Goal: Check status: Check status

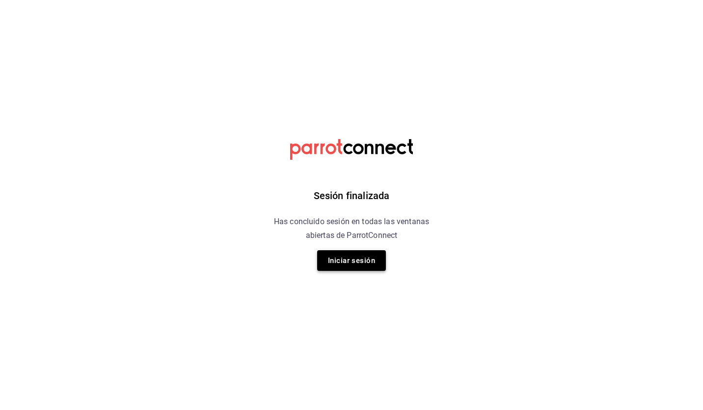
click at [358, 254] on button "Iniciar sesión" at bounding box center [351, 260] width 69 height 21
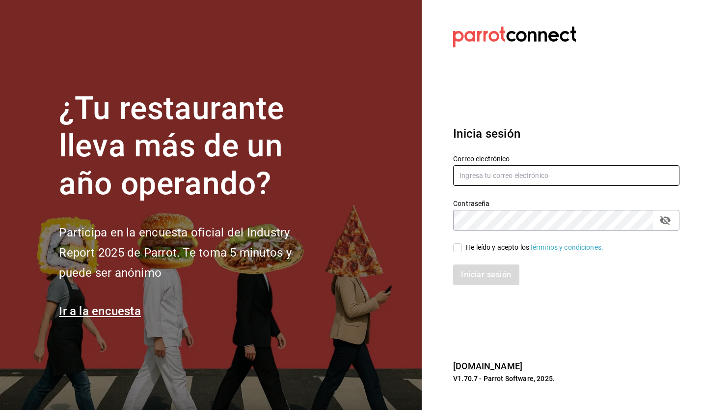
type input "[EMAIL_ADDRESS][DOMAIN_NAME]"
click at [467, 244] on div "He leído y acepto los Términos y condiciones." at bounding box center [534, 247] width 137 height 10
click at [462, 244] on input "He leído y acepto los Términos y condiciones." at bounding box center [457, 247] width 9 height 9
checkbox input "true"
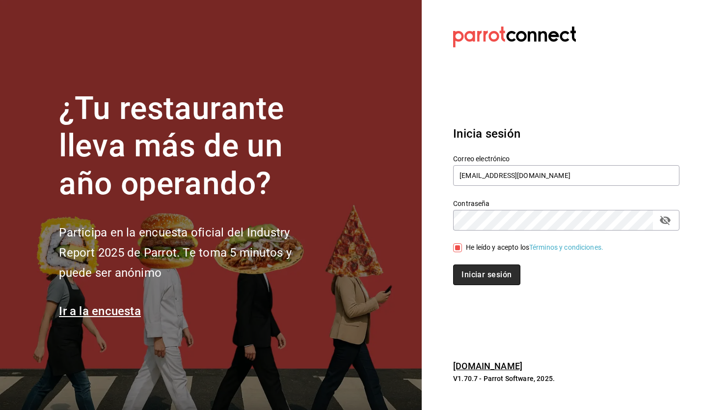
click at [480, 275] on button "Iniciar sesión" at bounding box center [486, 274] width 67 height 21
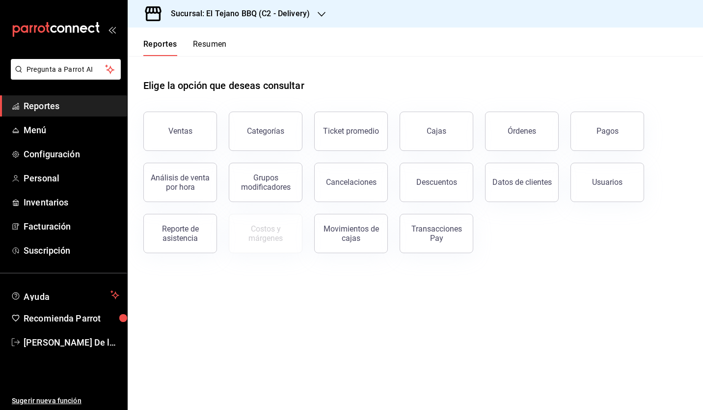
click at [237, 10] on h3 "Sucursal: El Tejano BBQ (C2 - Delivery)" at bounding box center [236, 14] width 147 height 12
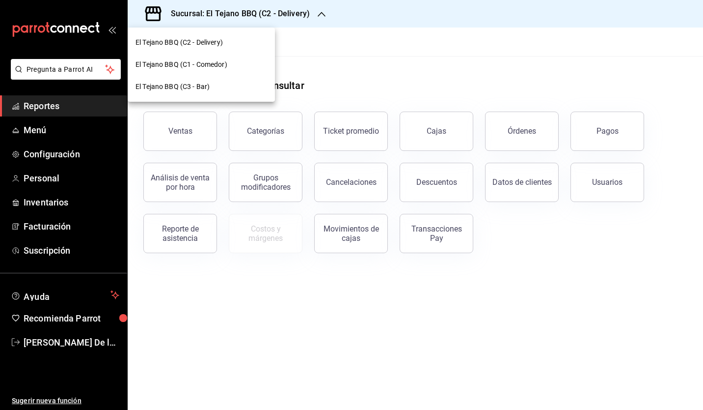
click at [219, 65] on span "El Tejano BBQ (C1 - Comedor)" at bounding box center [182, 64] width 92 height 10
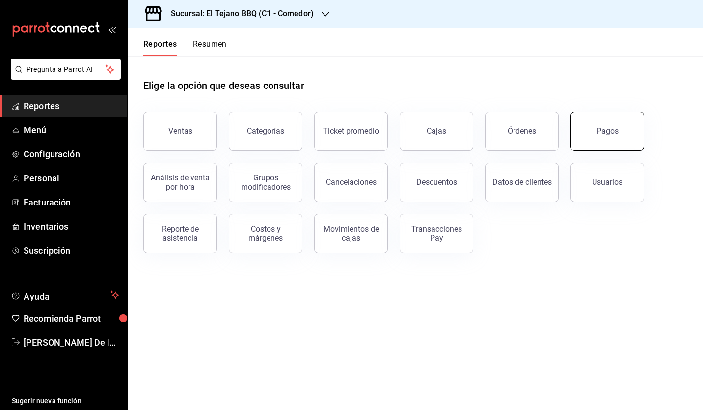
click at [581, 135] on button "Pagos" at bounding box center [608, 130] width 74 height 39
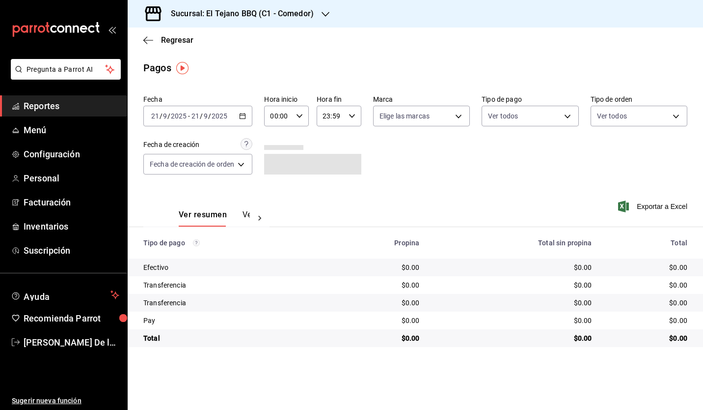
click at [244, 116] on icon "button" at bounding box center [242, 115] width 7 height 7
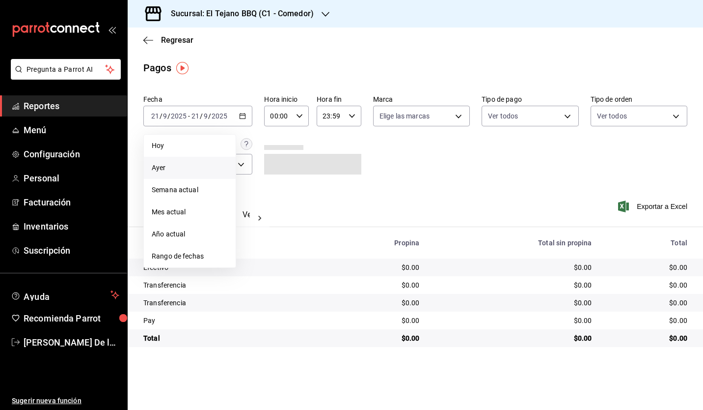
click at [205, 167] on span "Ayer" at bounding box center [190, 168] width 76 height 10
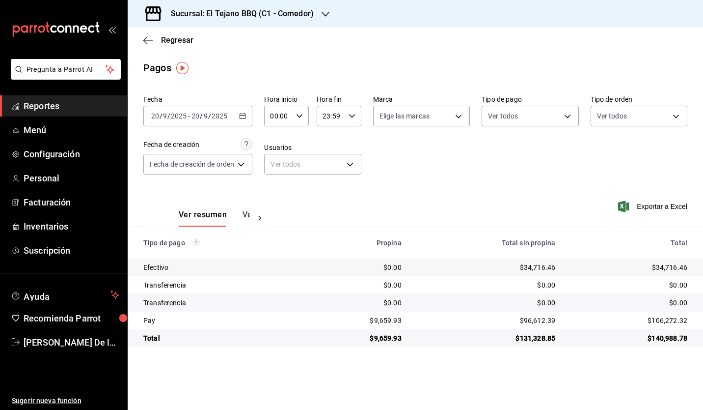
click at [198, 9] on h3 "Sucursal: El Tejano BBQ (C1 - Comedor)" at bounding box center [238, 14] width 151 height 12
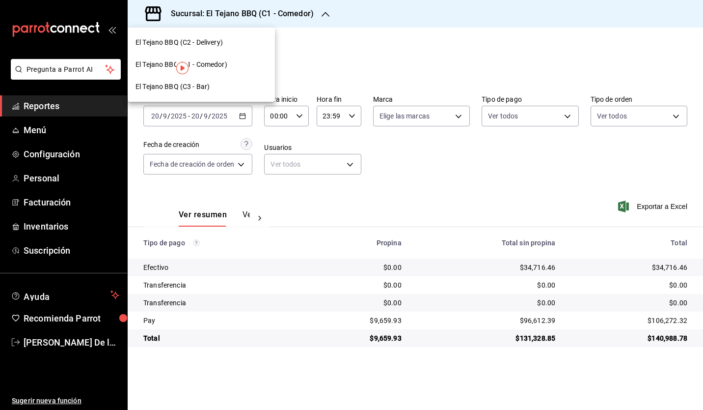
click at [404, 52] on div at bounding box center [351, 205] width 703 height 410
